Goal: Navigation & Orientation: Find specific page/section

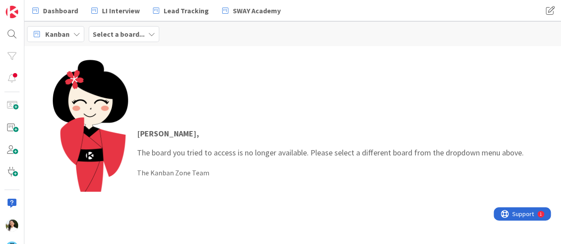
click at [132, 33] on b "Select a board..." at bounding box center [119, 34] width 52 height 9
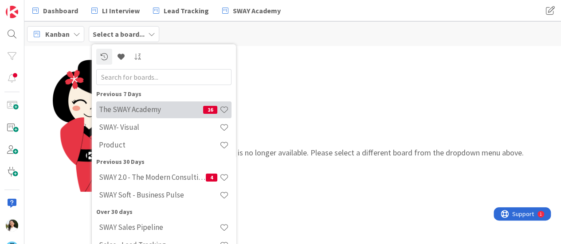
click at [131, 109] on h4 "The SWAY Academy" at bounding box center [151, 109] width 104 height 9
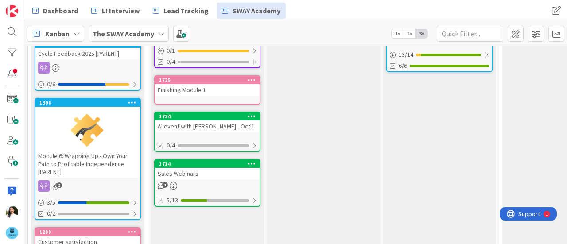
scroll to position [261, 0]
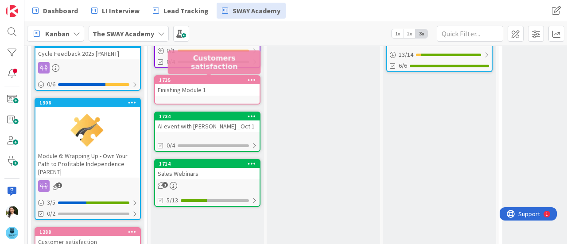
click at [218, 83] on div "1735" at bounding box center [209, 80] width 101 height 6
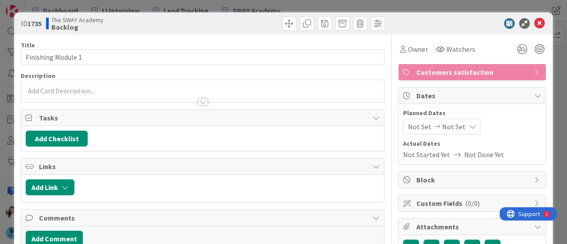
click at [0, 105] on div "ID 1735 The SWAY Academy Backlog Title 19 / 128 Finishing Module 1 Description …" at bounding box center [283, 122] width 567 height 244
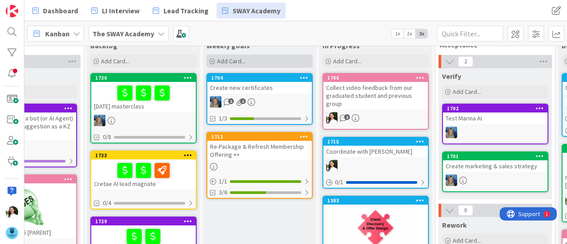
scroll to position [15, 64]
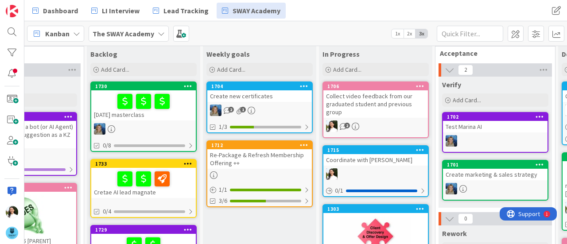
click at [350, 169] on div at bounding box center [375, 174] width 105 height 12
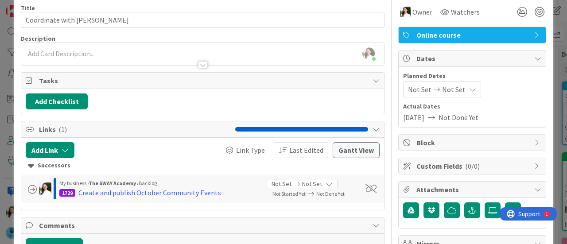
scroll to position [31, 0]
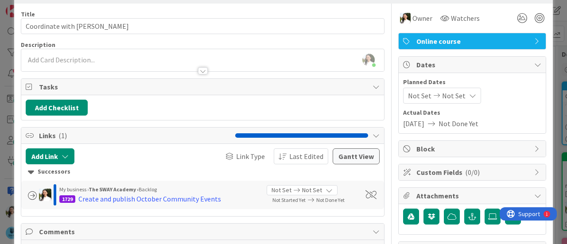
click at [0, 116] on div "ID 1715 The SWAY Academy In Progress Title 23 / 128 Coordinate with Mishkin Des…" at bounding box center [283, 122] width 567 height 244
